Goal: Transaction & Acquisition: Book appointment/travel/reservation

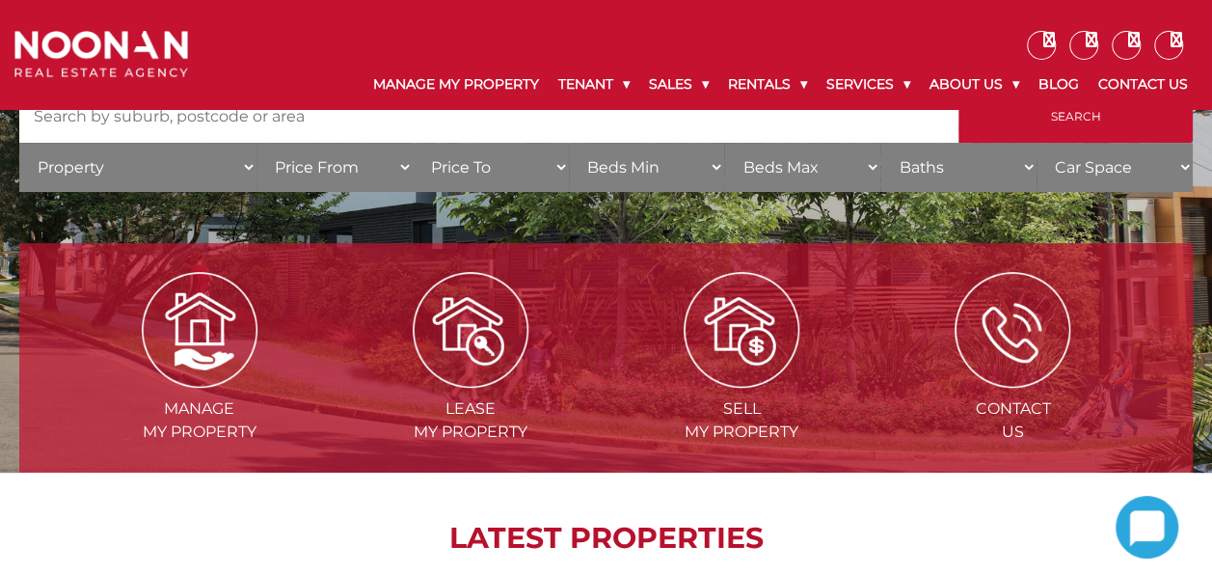
scroll to position [58, 0]
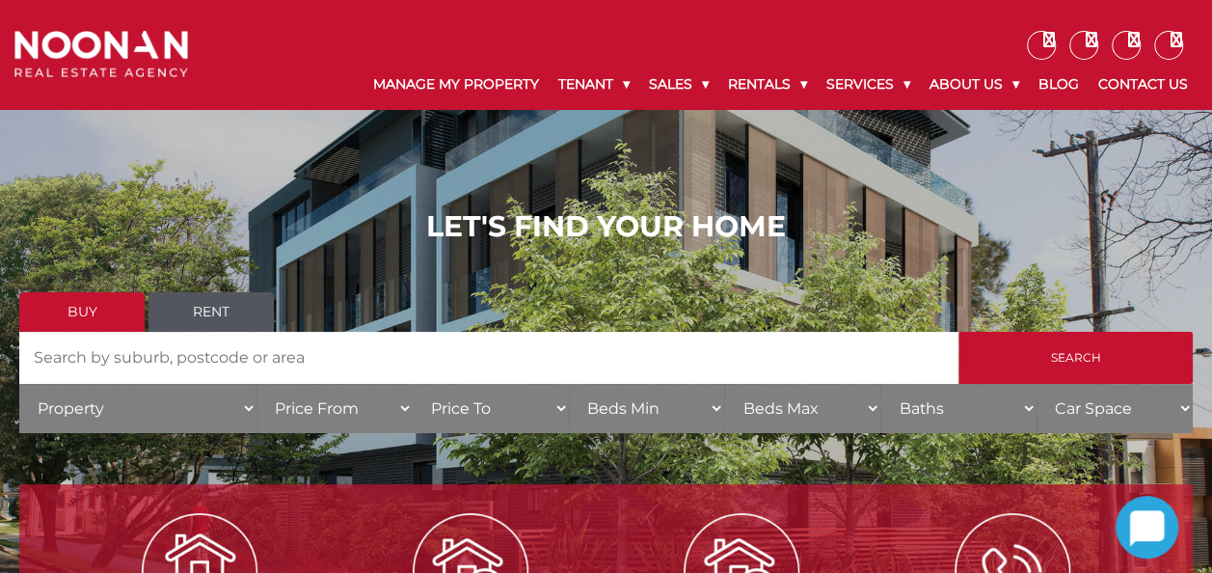
click at [205, 302] on link "Rent" at bounding box center [210, 312] width 125 height 40
click at [254, 417] on select "Property House [GEOGRAPHIC_DATA] Townhouse Duplex Semi-detached Unit Terrace Ot…" at bounding box center [137, 408] width 237 height 49
click at [368, 361] on input "Search by Address" at bounding box center [488, 358] width 939 height 52
click at [204, 308] on link "Rent" at bounding box center [210, 312] width 125 height 40
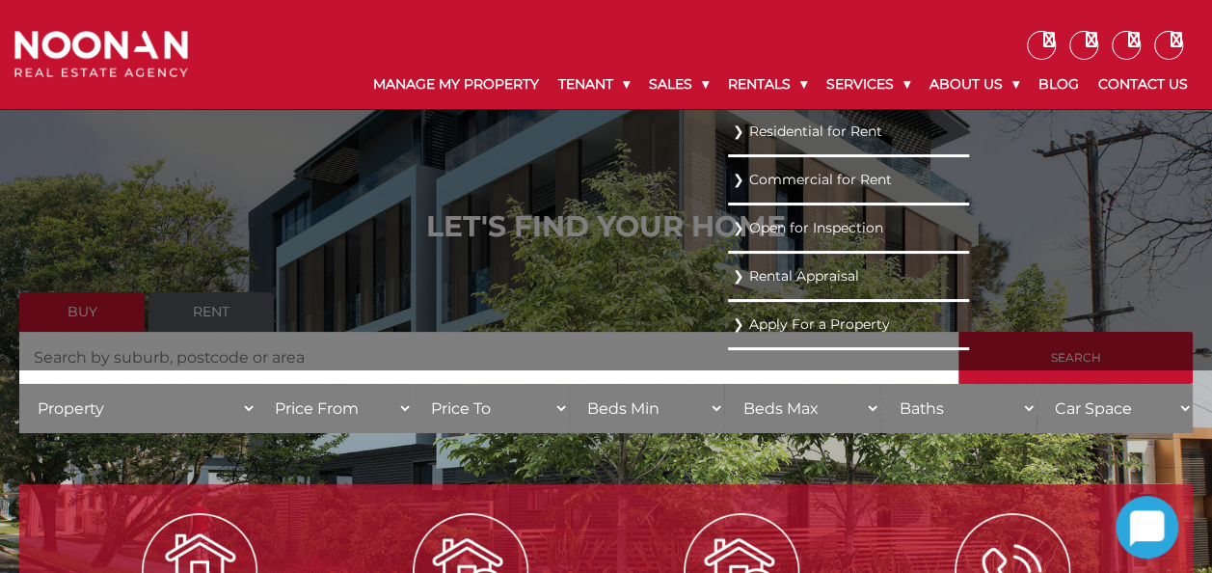
click at [773, 129] on link "Residential for Rent" at bounding box center [848, 132] width 231 height 26
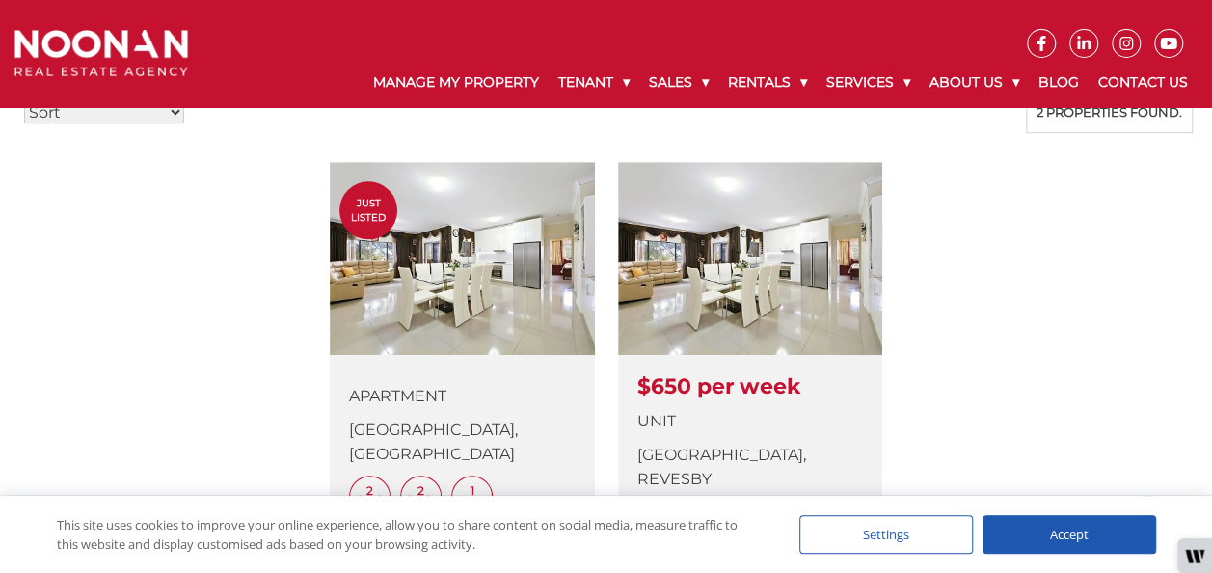
scroll to position [634, 0]
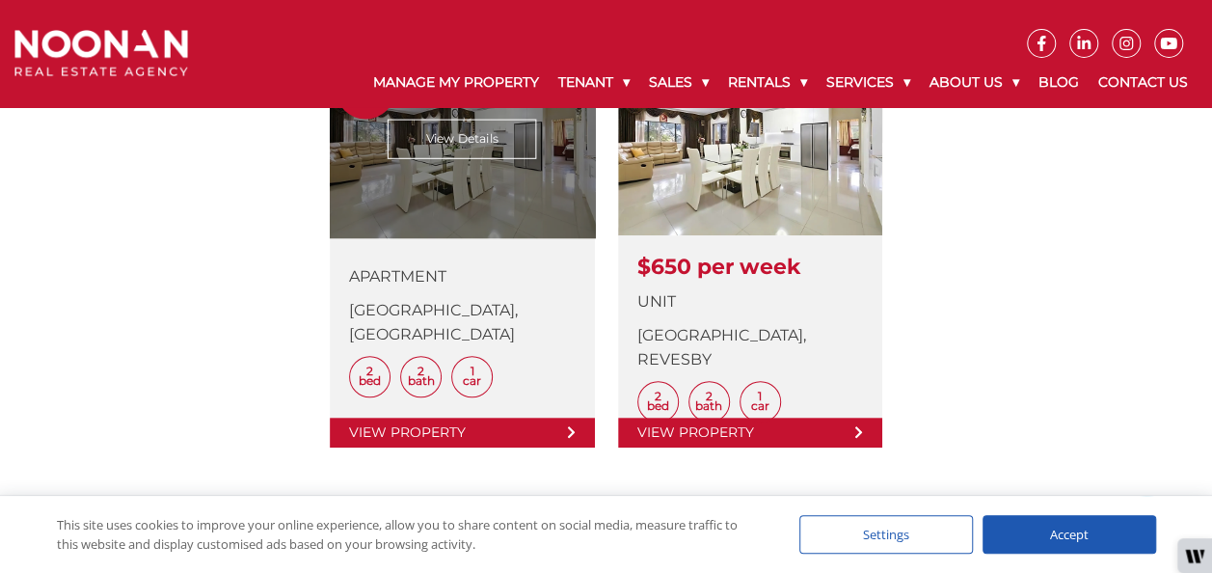
click at [470, 426] on link at bounding box center [462, 244] width 264 height 405
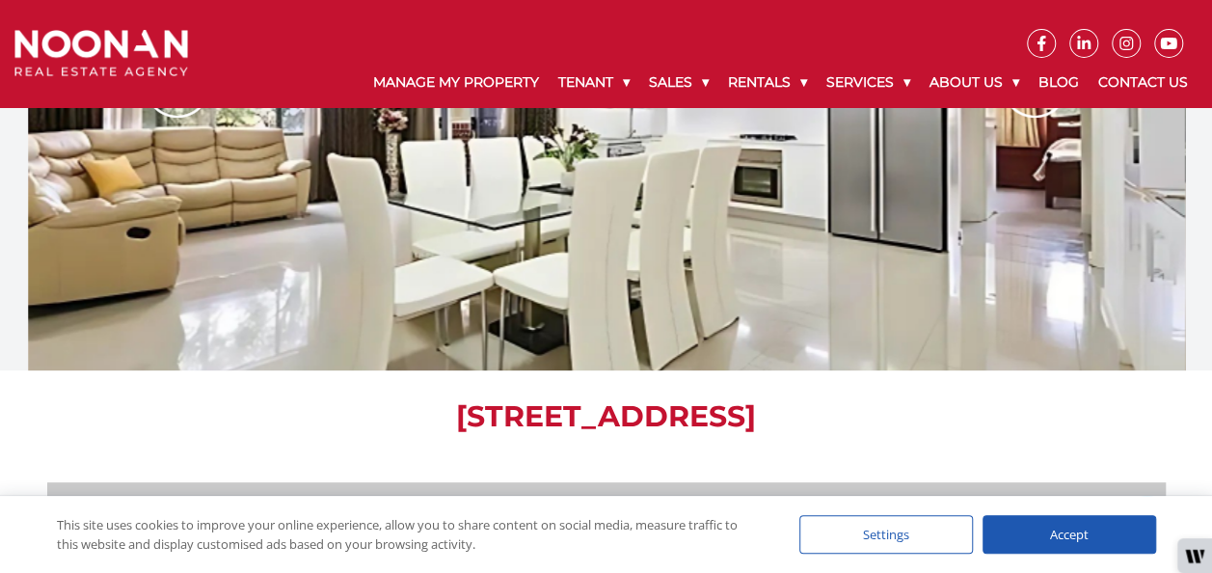
scroll to position [76, 0]
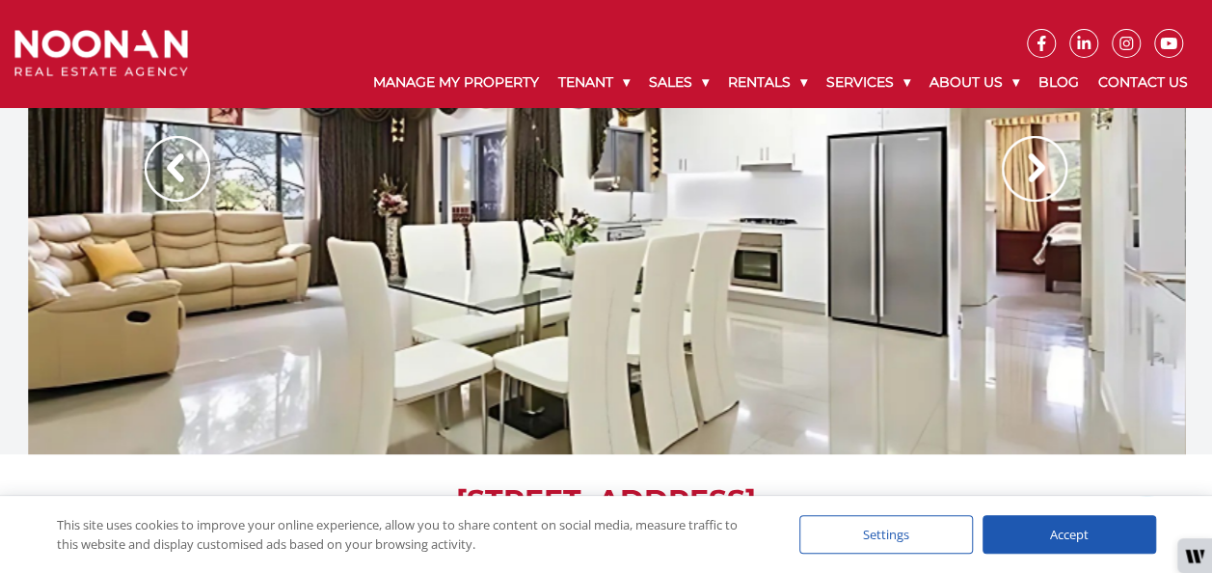
click at [1037, 166] on img at bounding box center [1035, 169] width 66 height 66
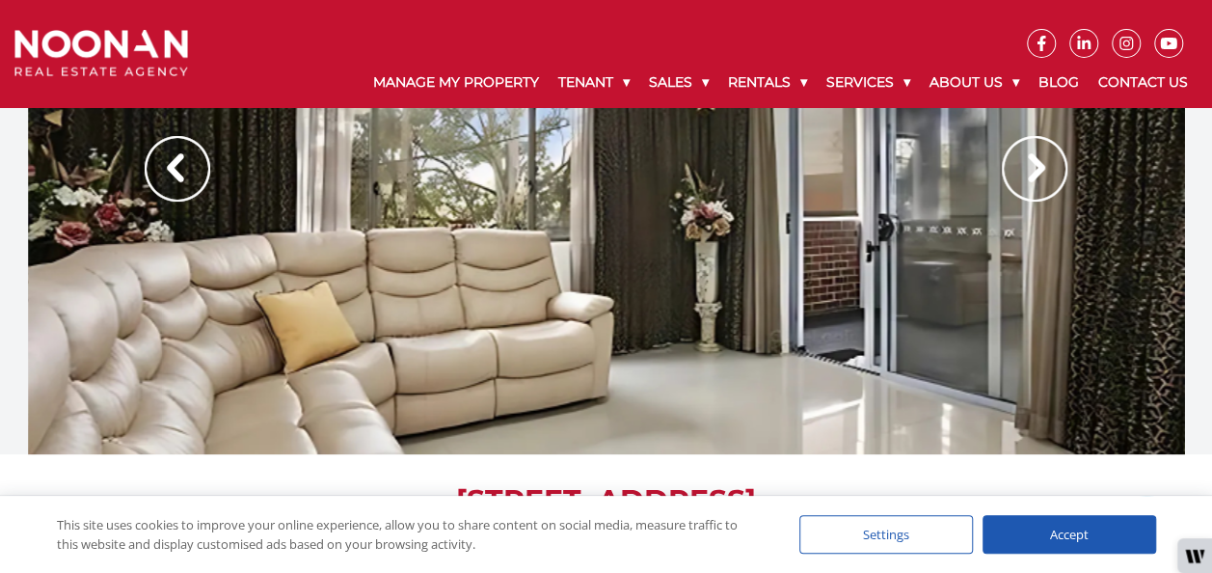
click at [1037, 166] on img at bounding box center [1035, 169] width 66 height 66
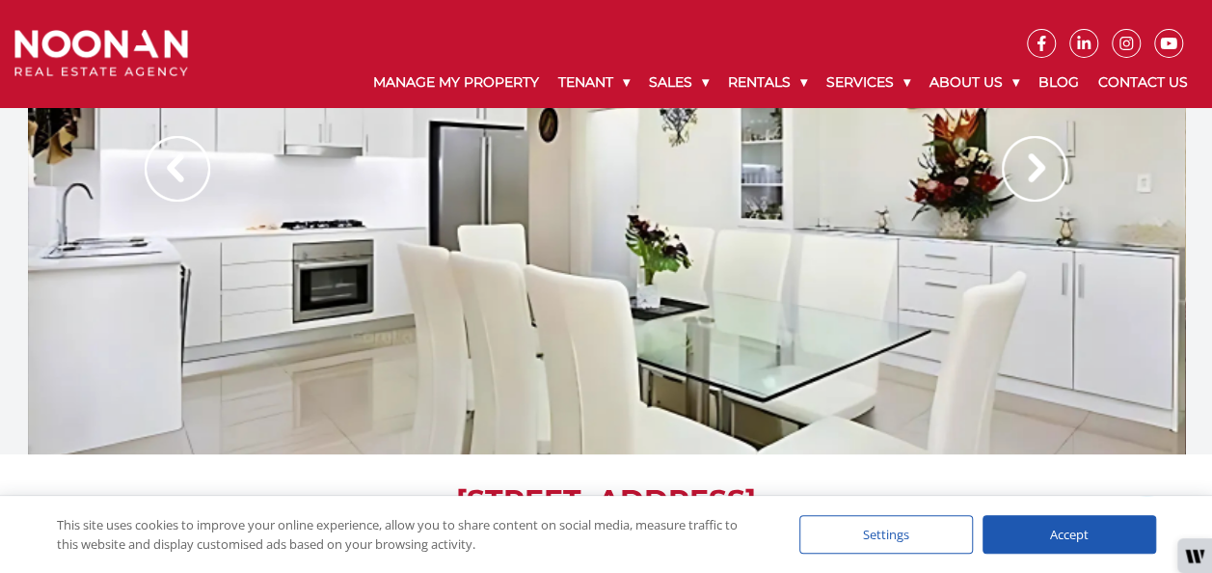
click at [1037, 166] on img at bounding box center [1035, 169] width 66 height 66
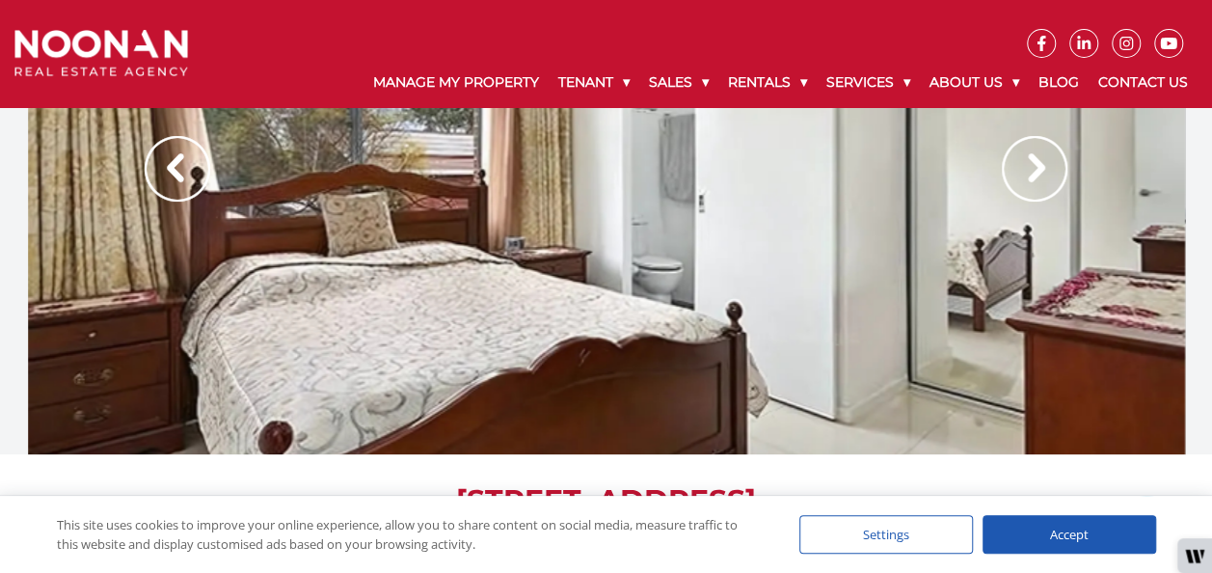
click at [1037, 166] on img at bounding box center [1035, 169] width 66 height 66
